Goal: Transaction & Acquisition: Purchase product/service

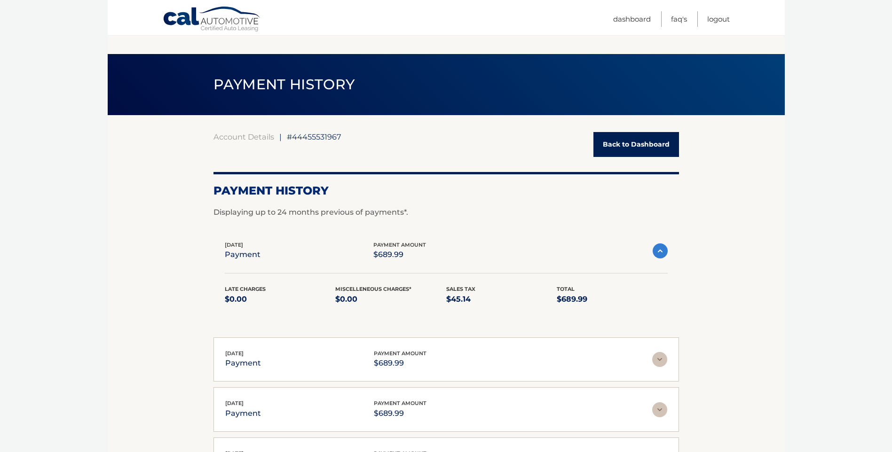
scroll to position [47, 0]
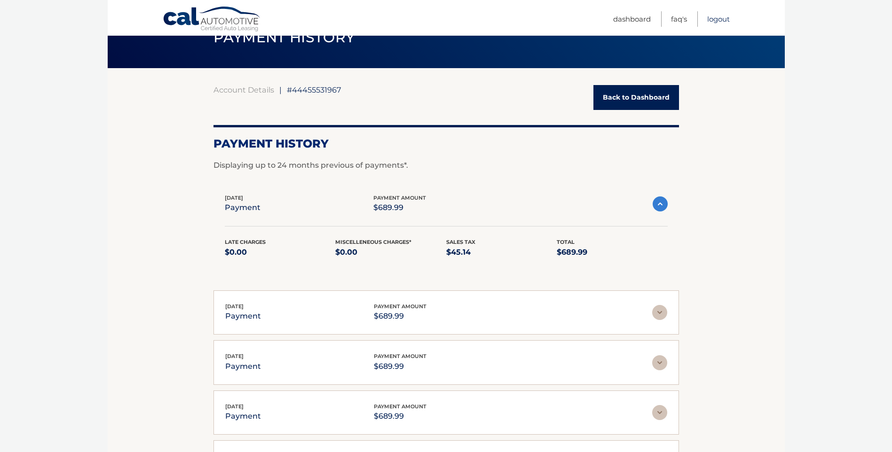
click at [708, 15] on link "Logout" at bounding box center [718, 19] width 23 height 16
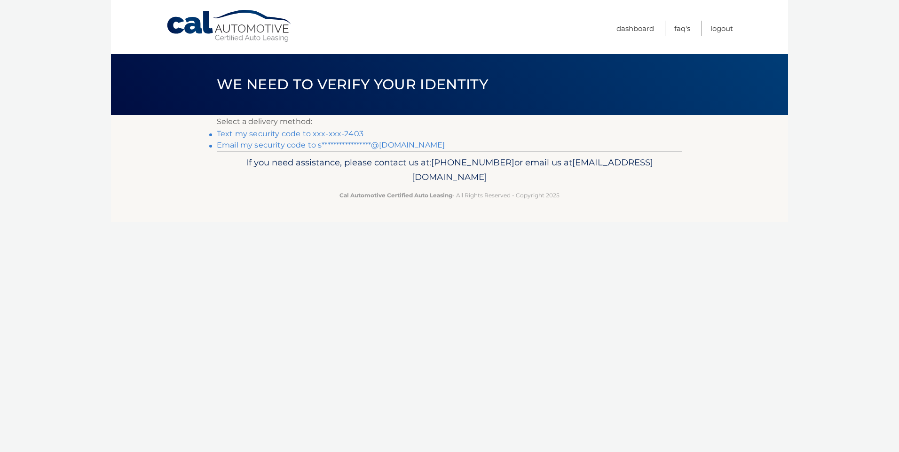
click at [315, 132] on link "Text my security code to xxx-xxx-2403" at bounding box center [290, 133] width 147 height 9
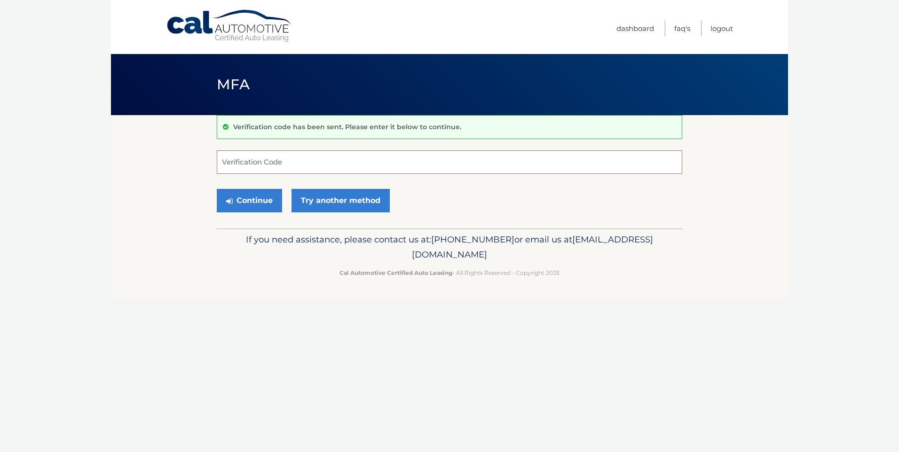
click at [287, 160] on input "Verification Code" at bounding box center [449, 162] width 465 height 24
type input "769882"
click at [259, 197] on button "Continue" at bounding box center [249, 201] width 65 height 24
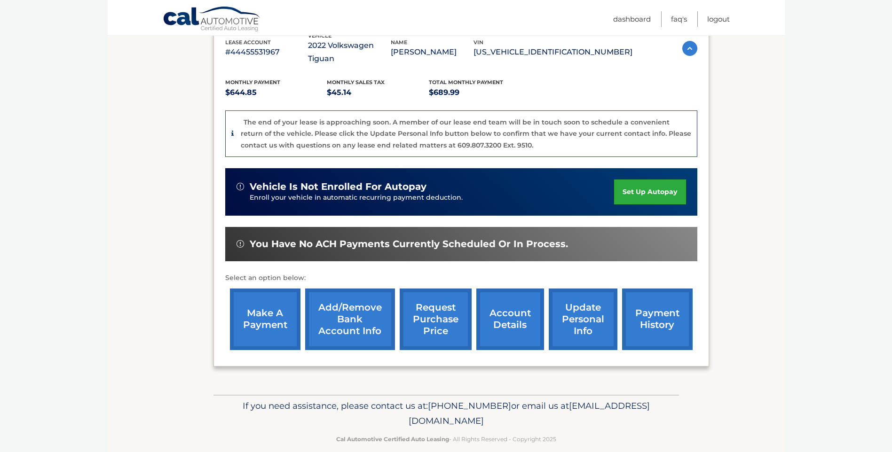
scroll to position [176, 0]
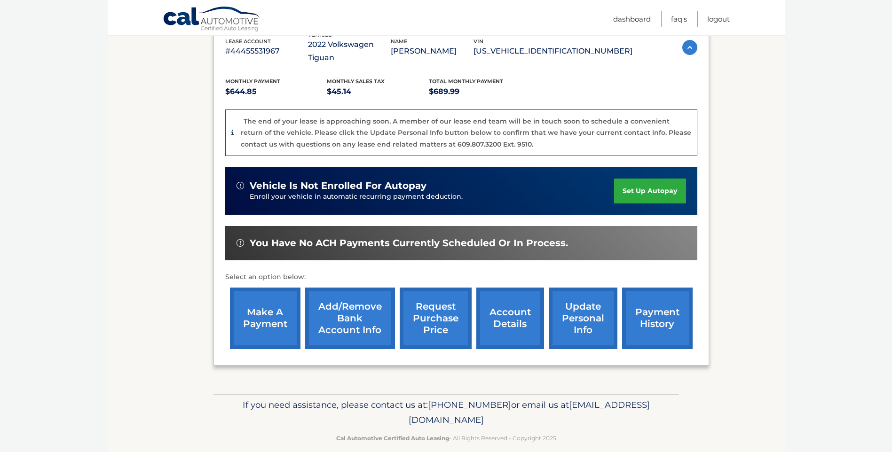
click at [270, 313] on link "make a payment" at bounding box center [265, 319] width 71 height 62
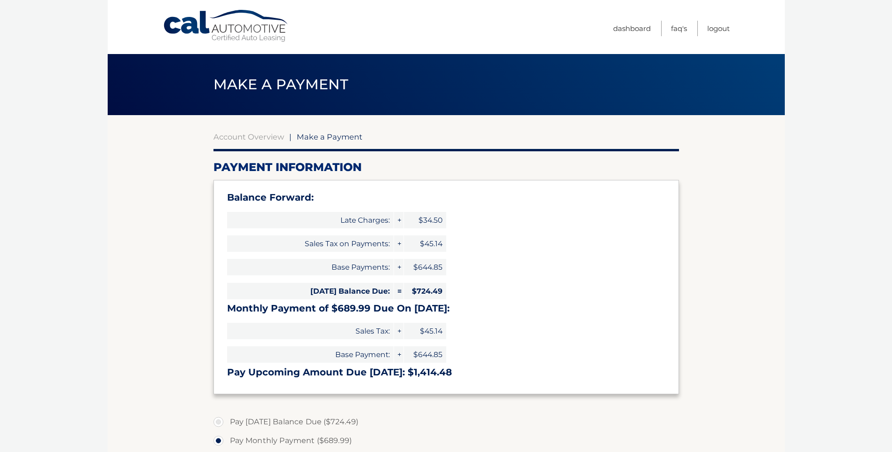
select select "MDhhNTRhNTktMWY1NS00NDcwLTlmYWEtZDFlMjUxNzk2M2Rl"
click at [713, 29] on link "Logout" at bounding box center [718, 29] width 23 height 16
